Goal: Browse casually

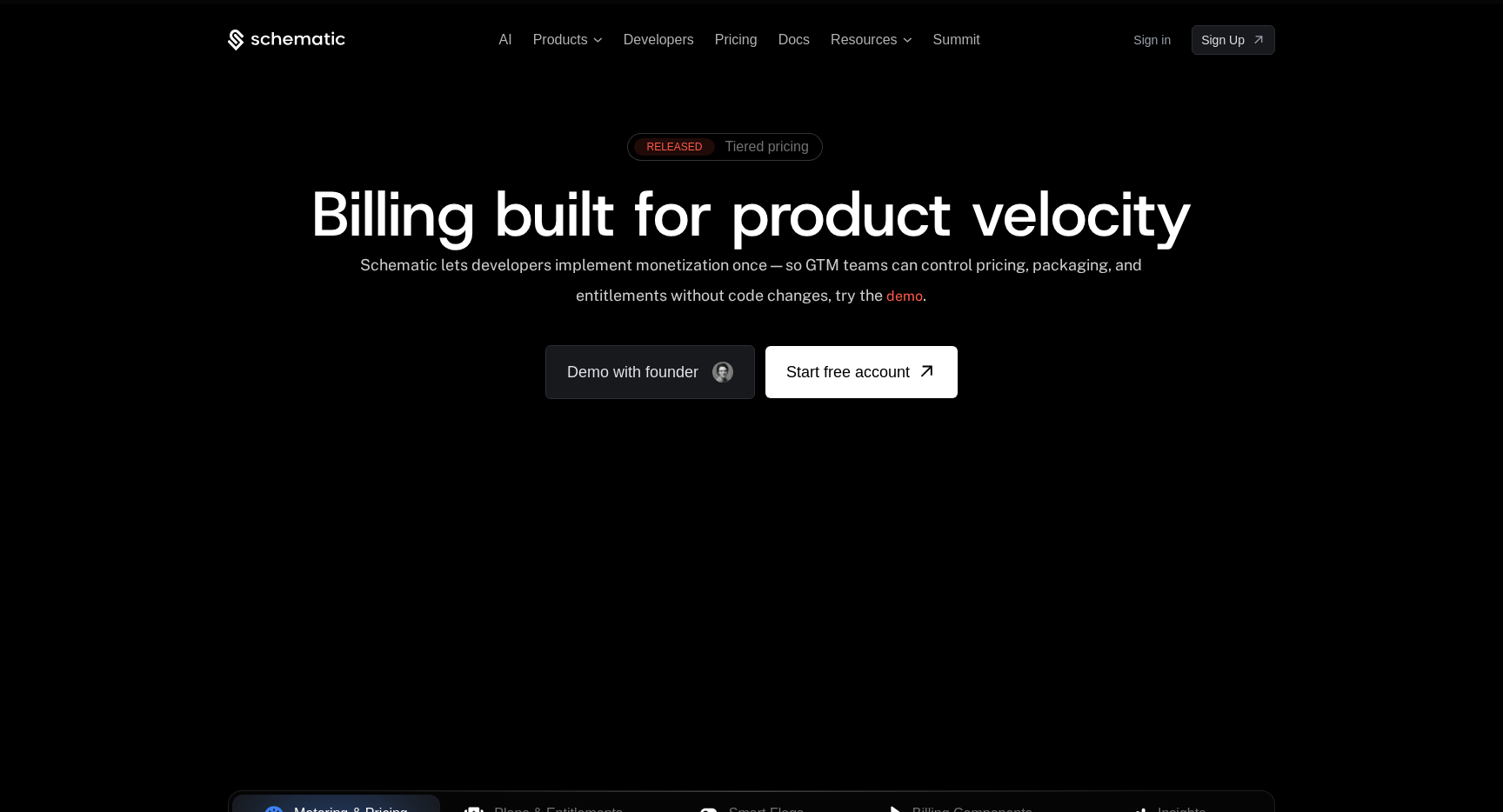
scroll to position [51, 0]
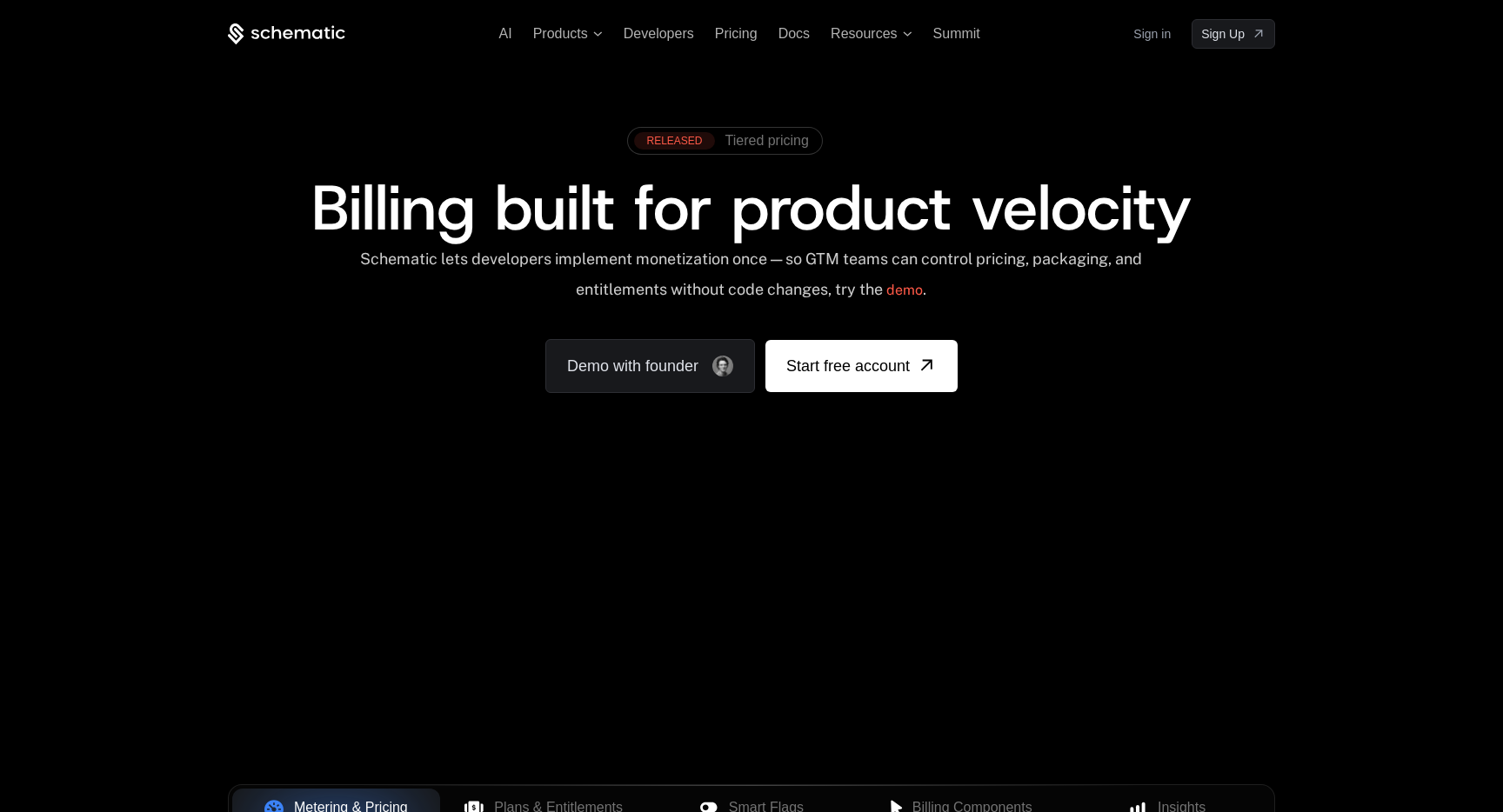
click at [824, 623] on div "Your browser does not support the video tag." at bounding box center [752, 512] width 1130 height 732
click at [970, 577] on div "Your browser does not support the video tag." at bounding box center [752, 512] width 1130 height 732
click at [1077, 632] on div "Your browser does not support the video tag." at bounding box center [752, 512] width 1130 height 732
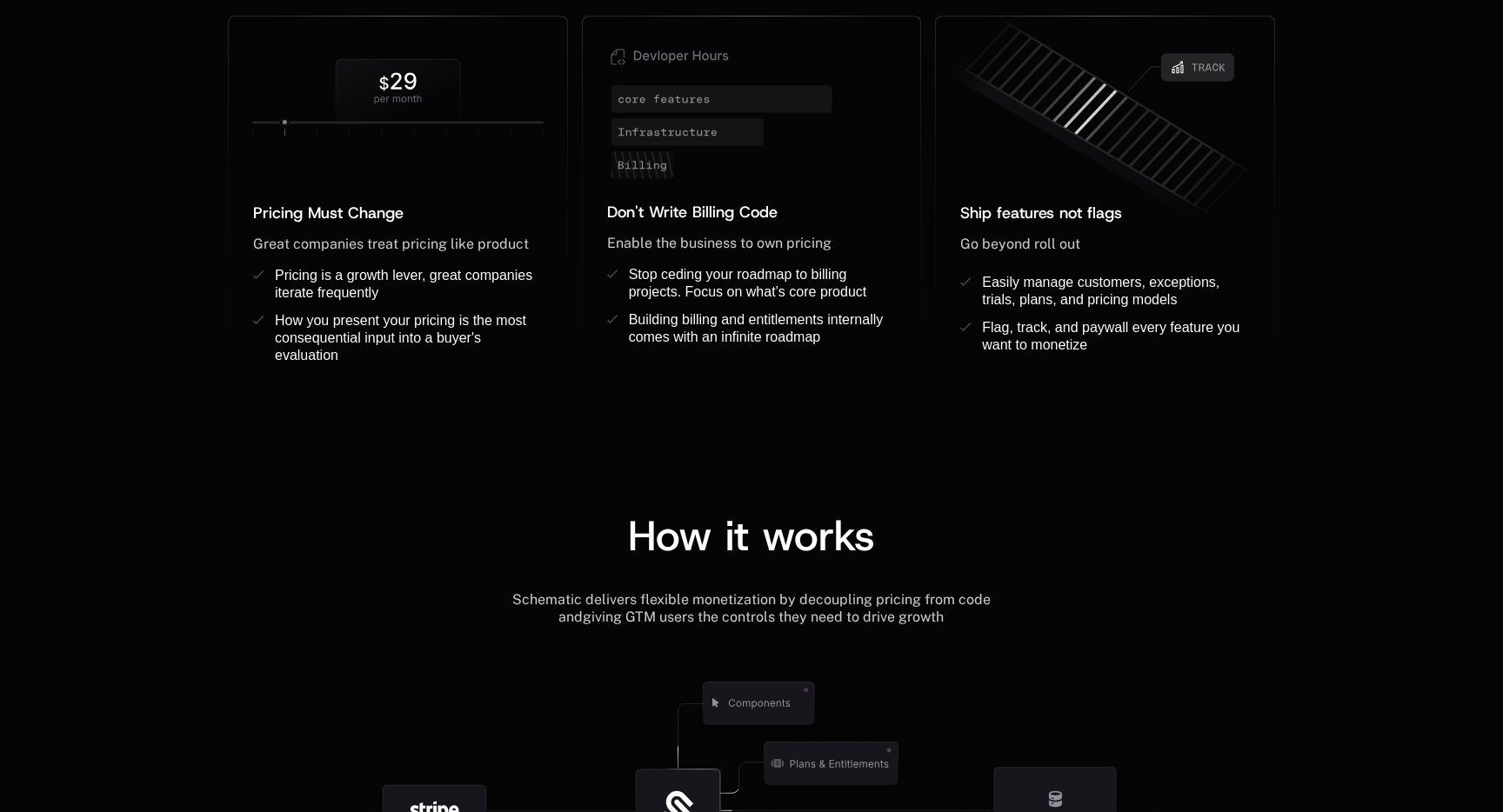
scroll to position [2332, 0]
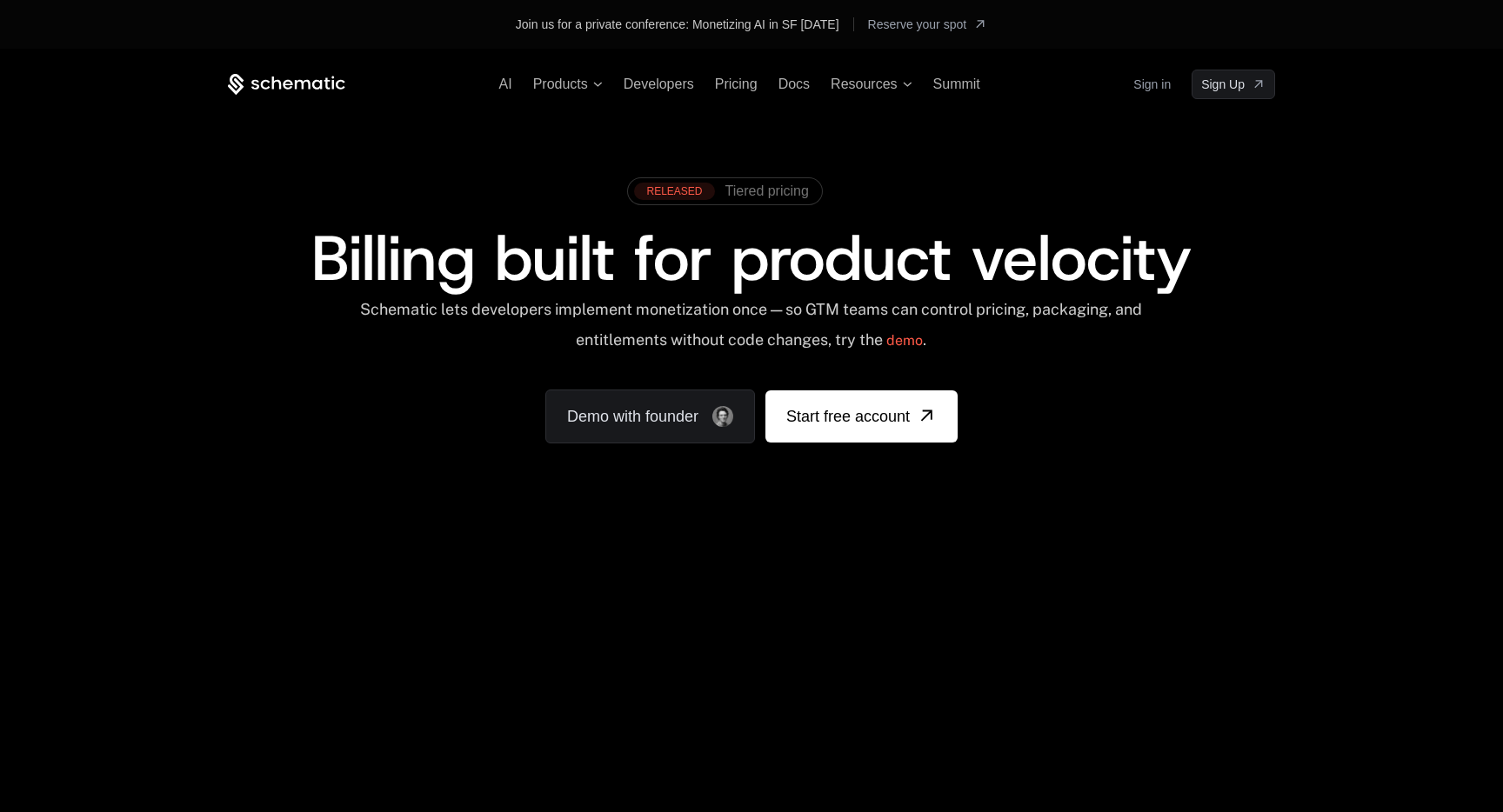
scroll to position [3430, 0]
